Goal: Find specific fact

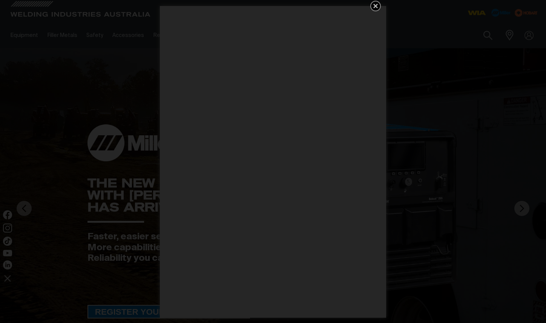
click at [376, 6] on icon "Get 5 WIA Welding Guides Free!" at bounding box center [375, 6] width 5 height 5
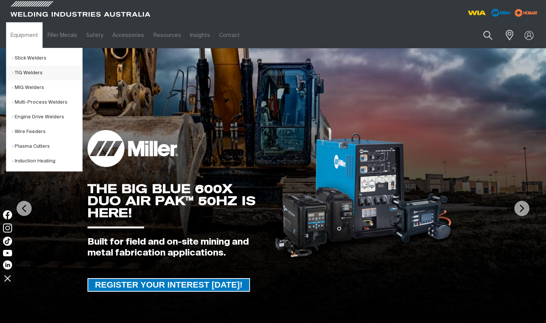
click at [46, 73] on link "TIG Welders" at bounding box center [47, 73] width 70 height 15
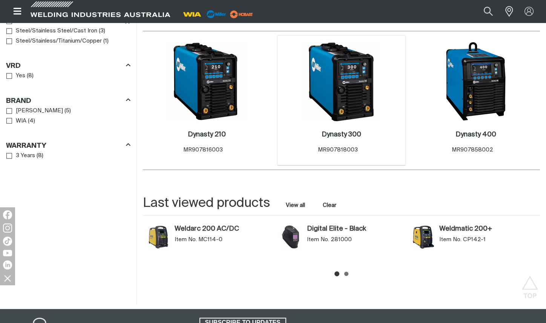
scroll to position [603, 0]
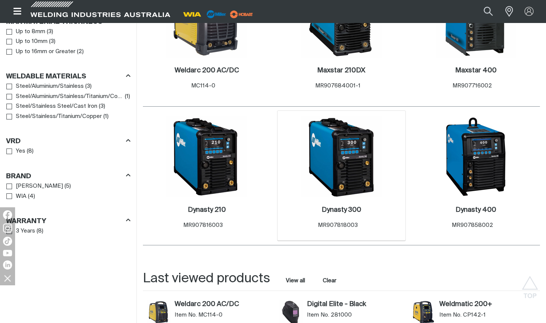
click at [330, 142] on img at bounding box center [341, 156] width 81 height 81
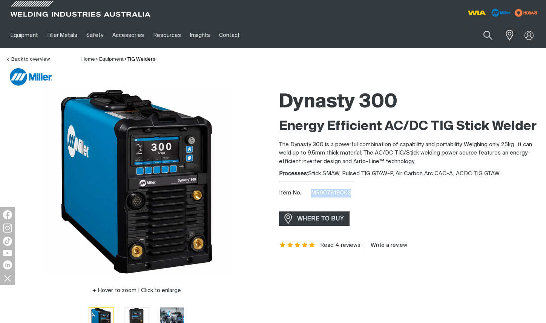
drag, startPoint x: 351, startPoint y: 193, endPoint x: 312, endPoint y: 194, distance: 39.6
click at [312, 194] on div "Item No. MR907818003" at bounding box center [409, 193] width 261 height 9
copy span "MR907818003"
